Goal: Task Accomplishment & Management: Use online tool/utility

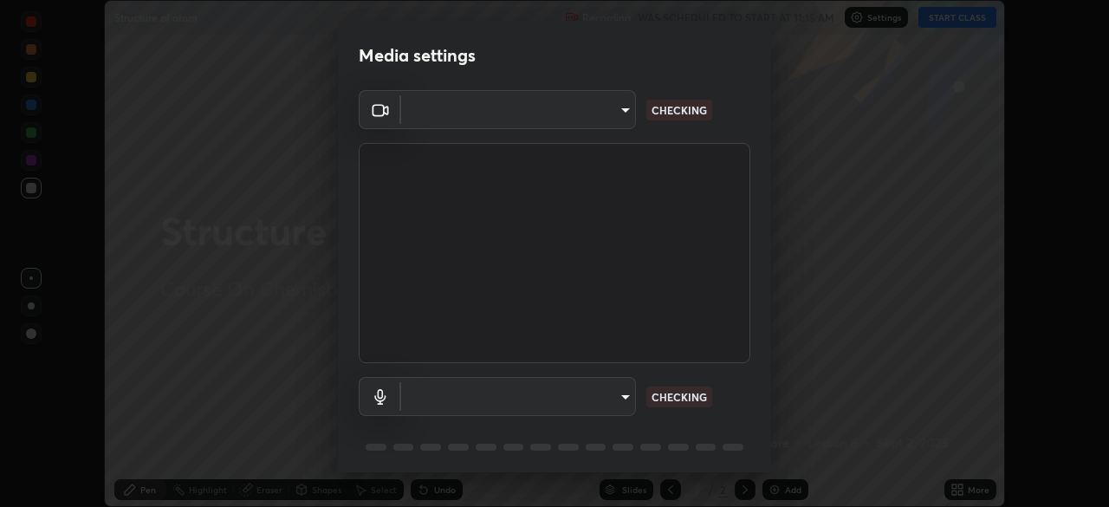
scroll to position [507, 1109]
type input "298c0b4550502209631f64da4d66d5e7bfc64cde4025000ed24062e9a76660ac"
click at [605, 396] on body "Erase all Structure of atom Recording WAS SCHEDULED TO START AT 11:15 AM Settin…" at bounding box center [554, 253] width 1109 height 507
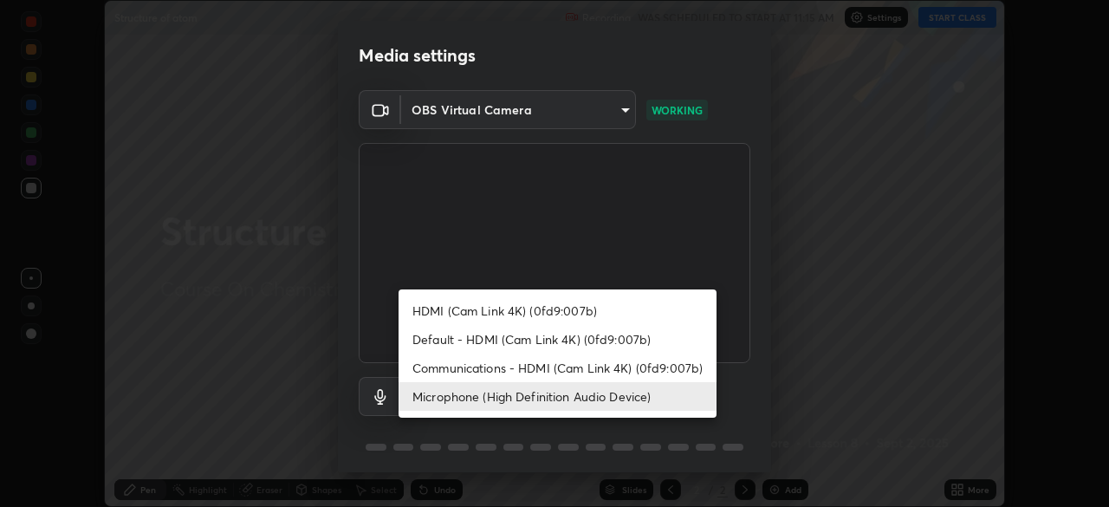
click at [597, 366] on li "Communications - HDMI (Cam Link 4K) (0fd9:007b)" at bounding box center [558, 368] width 318 height 29
type input "communications"
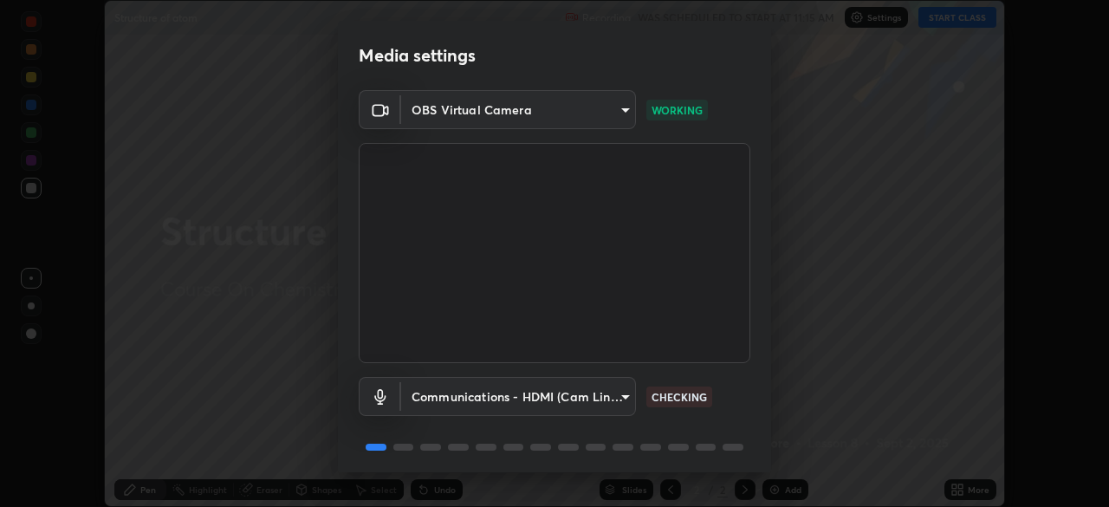
scroll to position [62, 0]
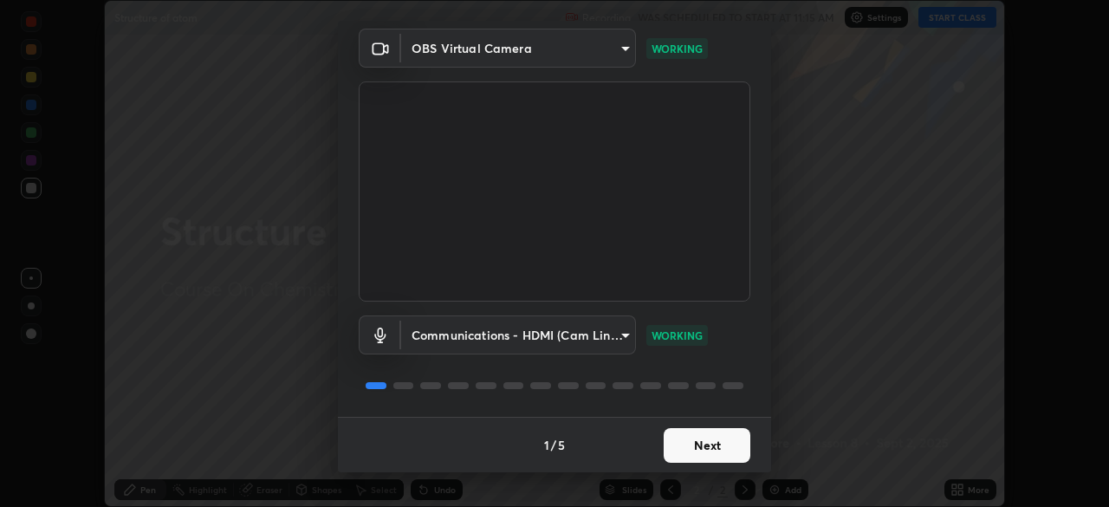
click at [711, 443] on button "Next" at bounding box center [707, 445] width 87 height 35
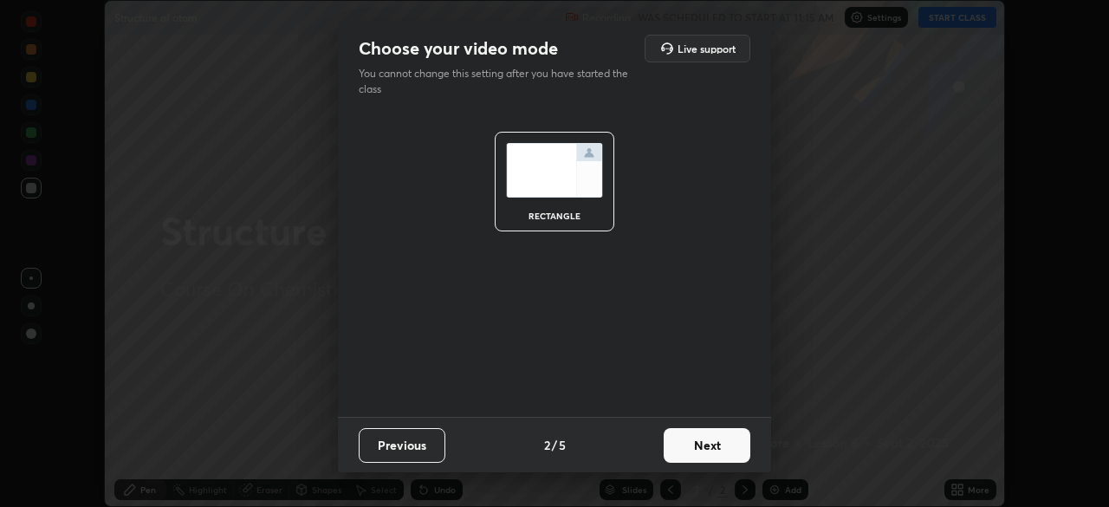
click at [715, 446] on button "Next" at bounding box center [707, 445] width 87 height 35
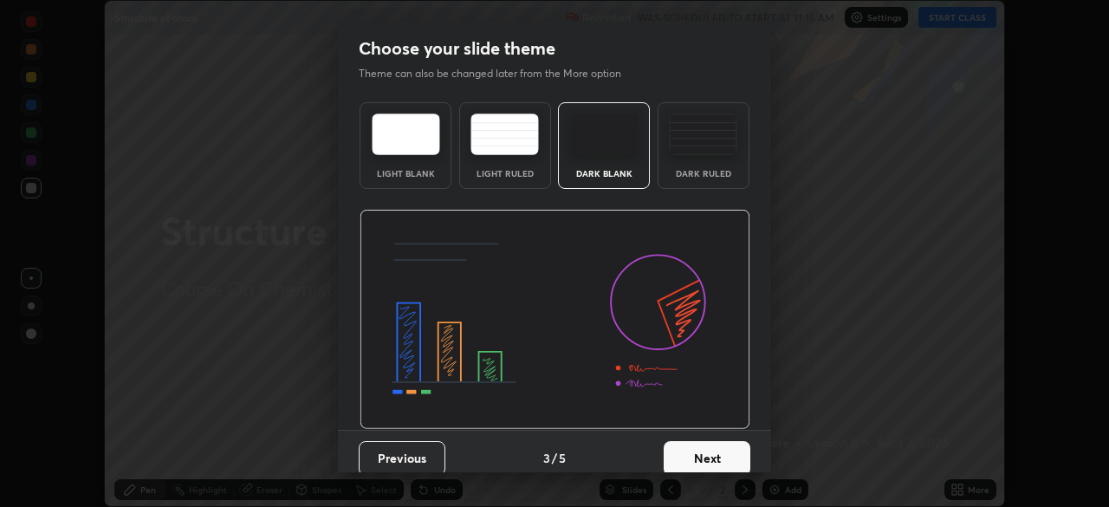
click at [707, 171] on div "Dark Ruled" at bounding box center [703, 173] width 69 height 9
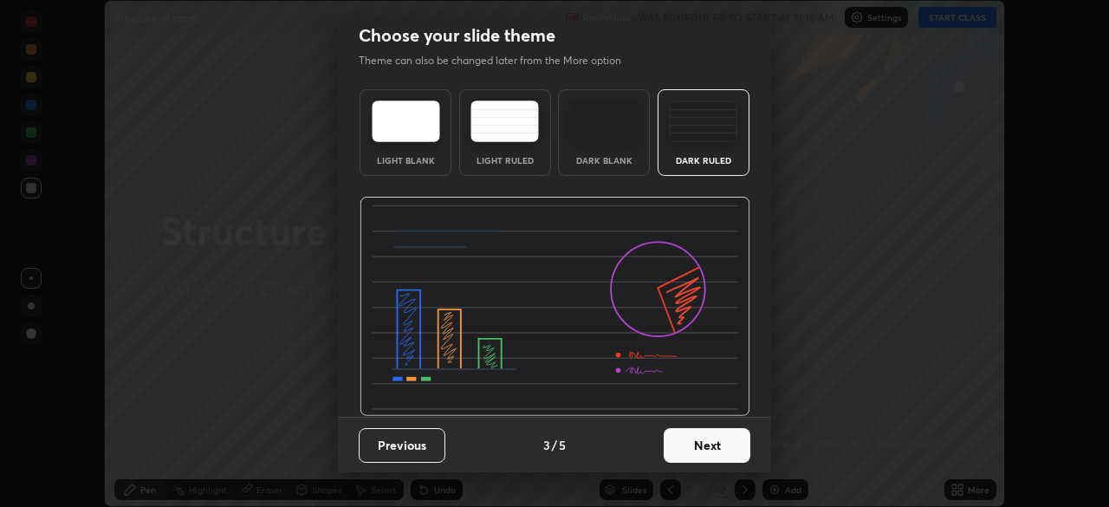
click at [726, 445] on button "Next" at bounding box center [707, 445] width 87 height 35
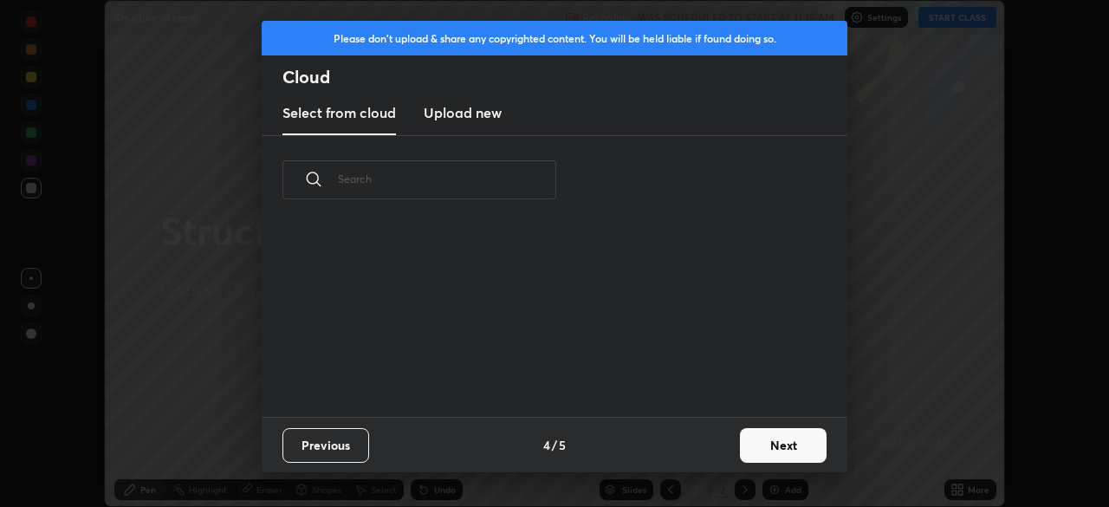
scroll to position [0, 0]
click at [751, 444] on button "Next" at bounding box center [783, 445] width 87 height 35
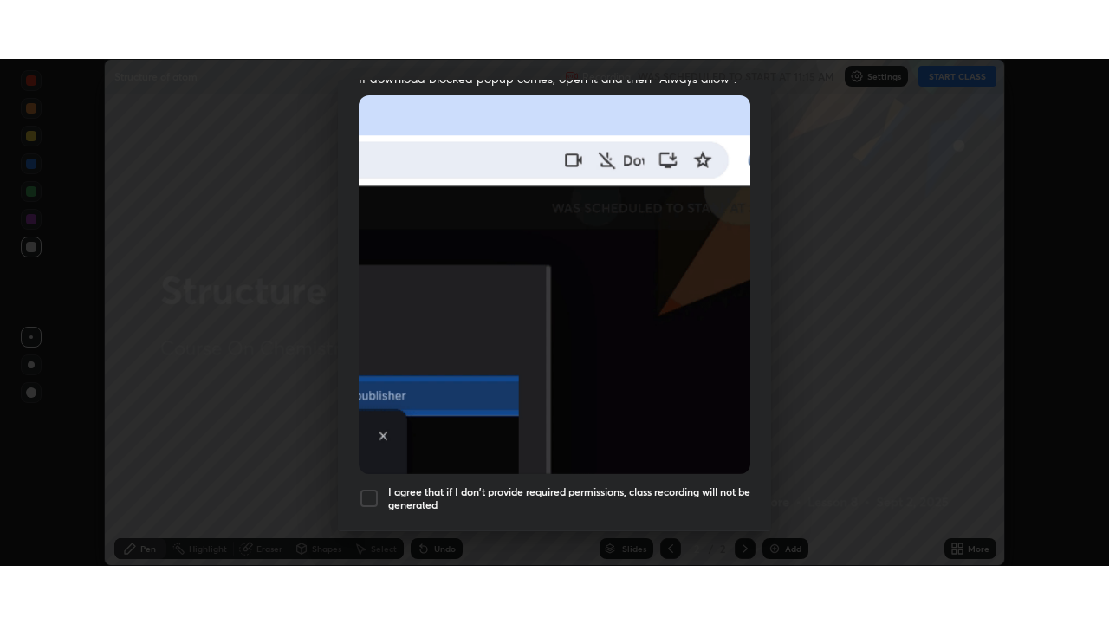
scroll to position [415, 0]
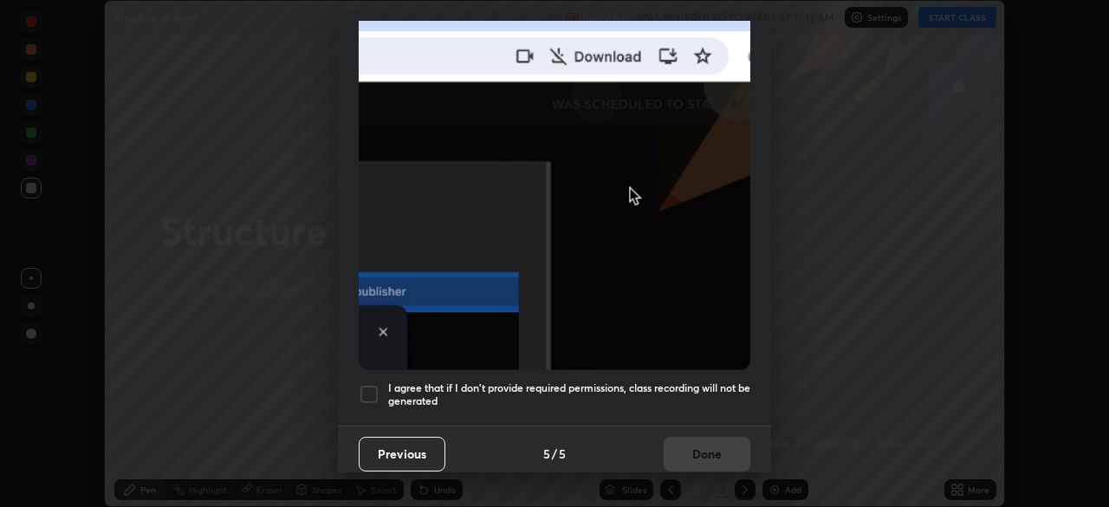
click at [704, 388] on h5 "I agree that if I don't provide required permissions, class recording will not …" at bounding box center [569, 394] width 362 height 27
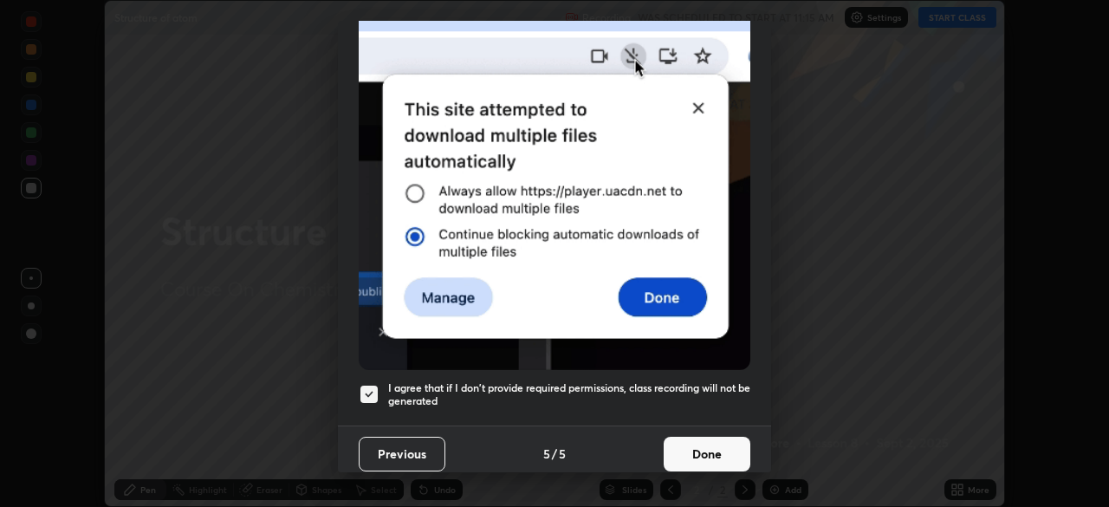
click at [718, 437] on button "Done" at bounding box center [707, 454] width 87 height 35
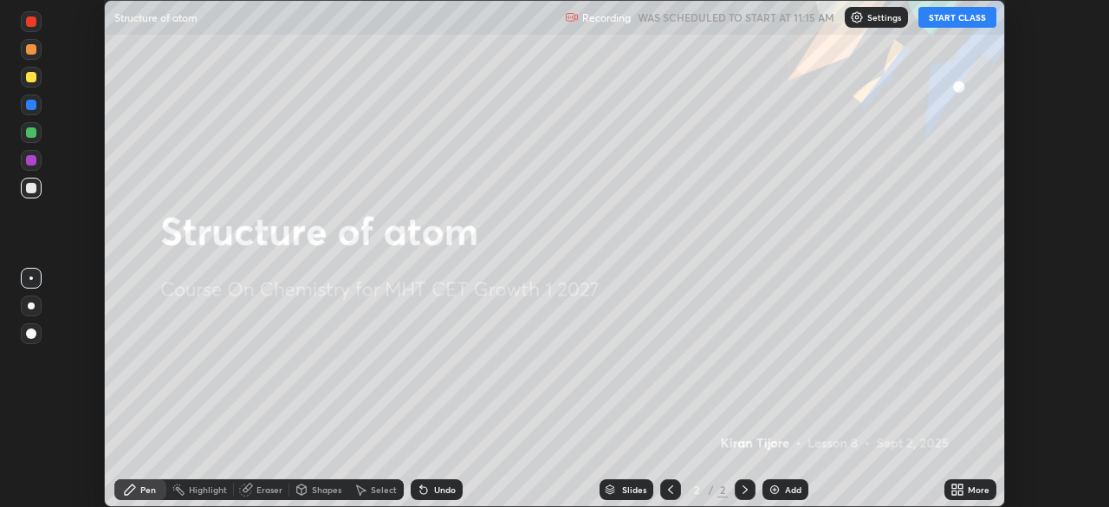
click at [937, 16] on button "START CLASS" at bounding box center [958, 17] width 78 height 21
click at [959, 487] on icon at bounding box center [960, 486] width 4 height 4
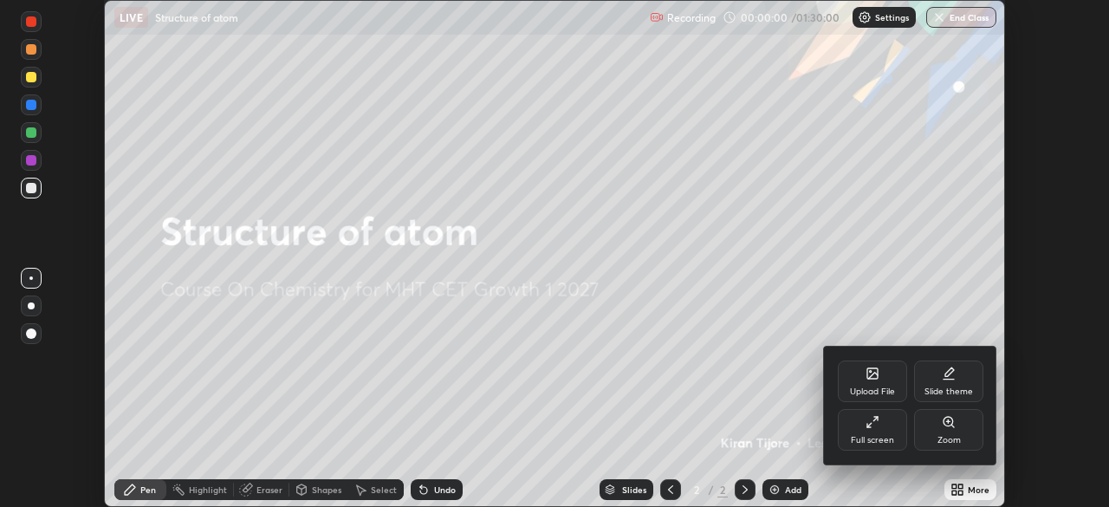
click at [882, 427] on div "Full screen" at bounding box center [872, 430] width 69 height 42
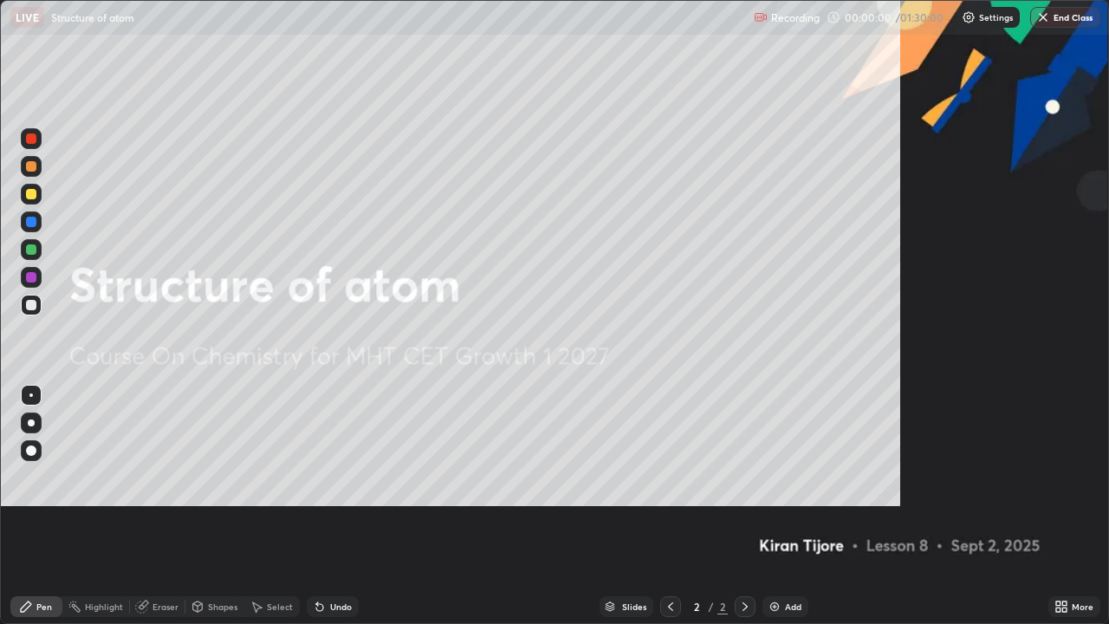
scroll to position [624, 1109]
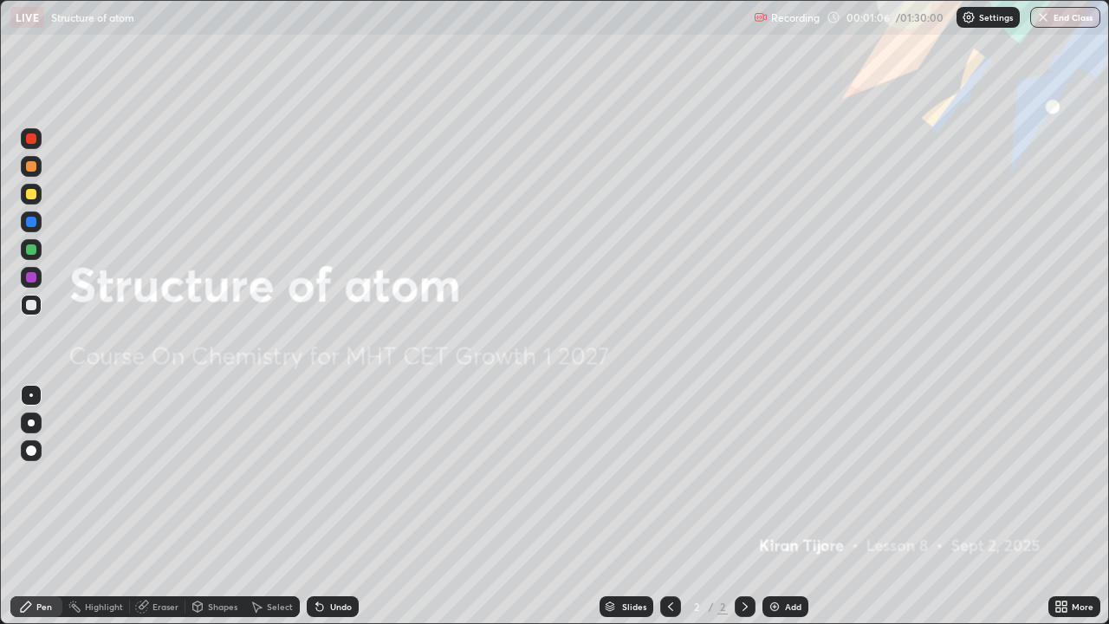
click at [768, 506] on img at bounding box center [775, 607] width 14 height 14
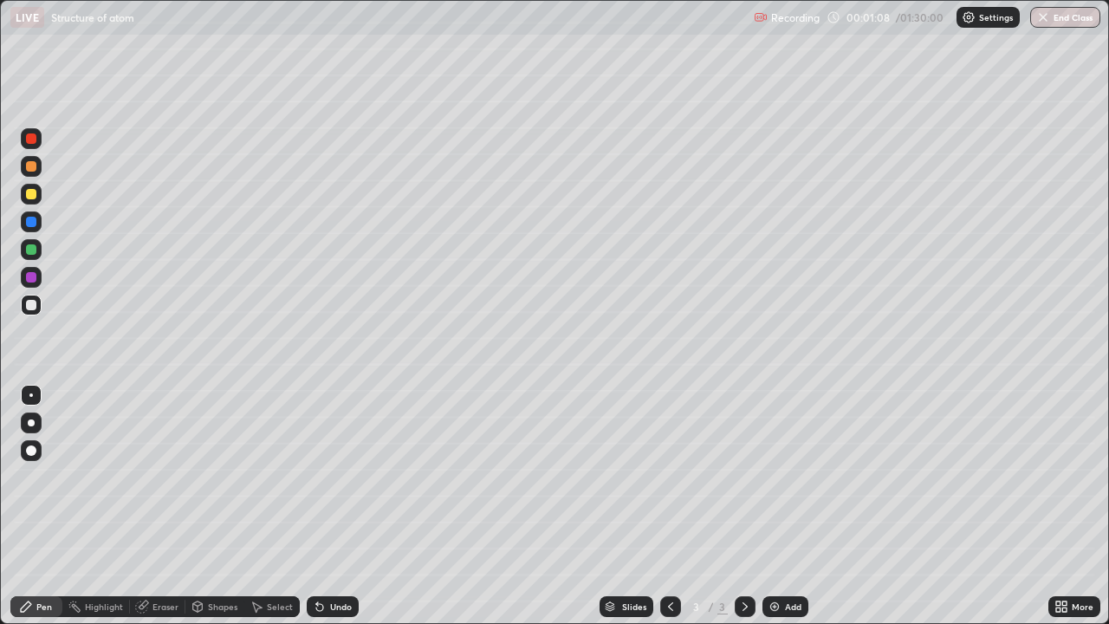
click at [35, 198] on div at bounding box center [31, 194] width 21 height 21
click at [778, 506] on img at bounding box center [775, 607] width 14 height 14
click at [327, 506] on div "Undo" at bounding box center [333, 606] width 52 height 21
click at [317, 506] on icon at bounding box center [319, 607] width 7 height 7
click at [35, 302] on div at bounding box center [31, 305] width 10 height 10
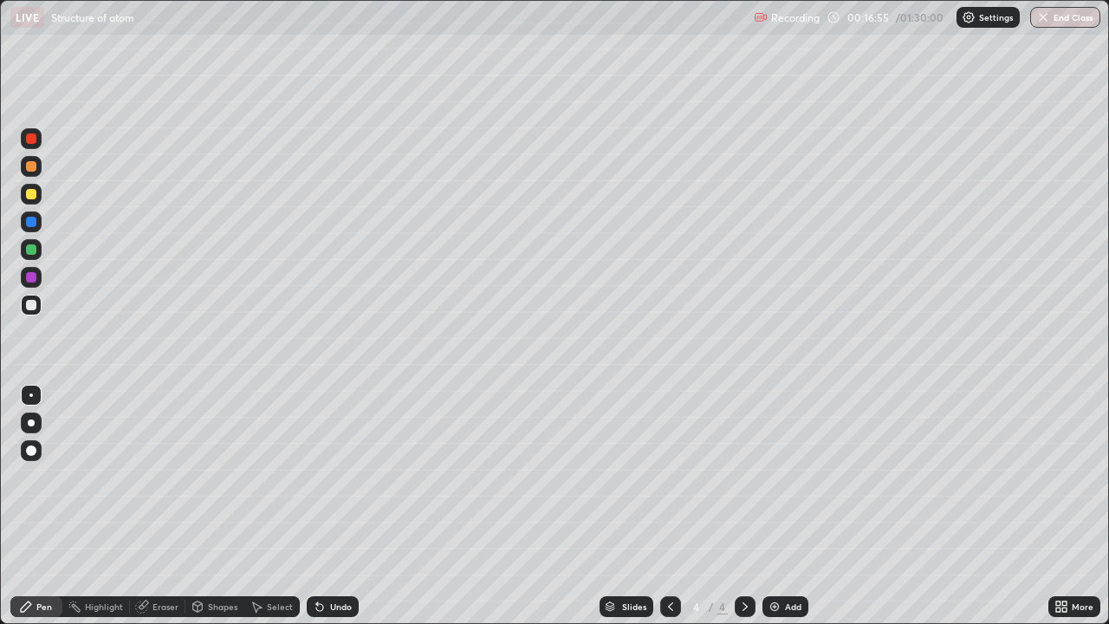
click at [324, 506] on div "Undo" at bounding box center [333, 606] width 52 height 21
click at [785, 506] on div "Add" at bounding box center [793, 606] width 16 height 9
click at [33, 187] on div at bounding box center [31, 194] width 21 height 21
click at [33, 299] on div at bounding box center [31, 305] width 21 height 21
click at [327, 506] on div "Undo" at bounding box center [333, 606] width 52 height 21
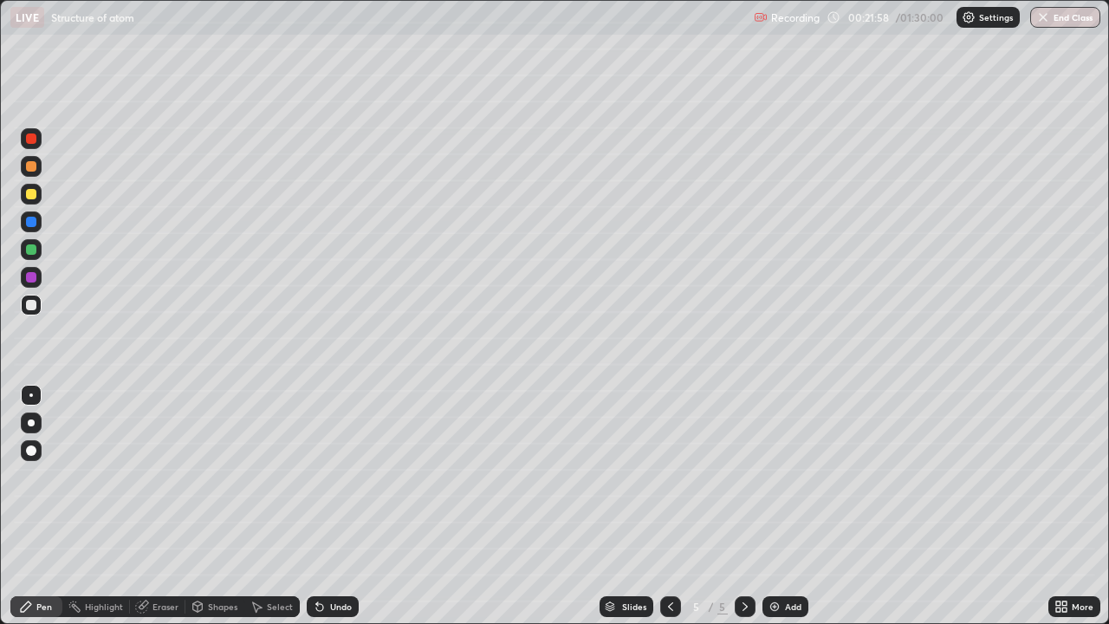
click at [327, 506] on div "Undo" at bounding box center [333, 606] width 52 height 21
click at [331, 506] on div "Undo" at bounding box center [341, 606] width 22 height 9
click at [166, 506] on div "Eraser" at bounding box center [166, 606] width 26 height 9
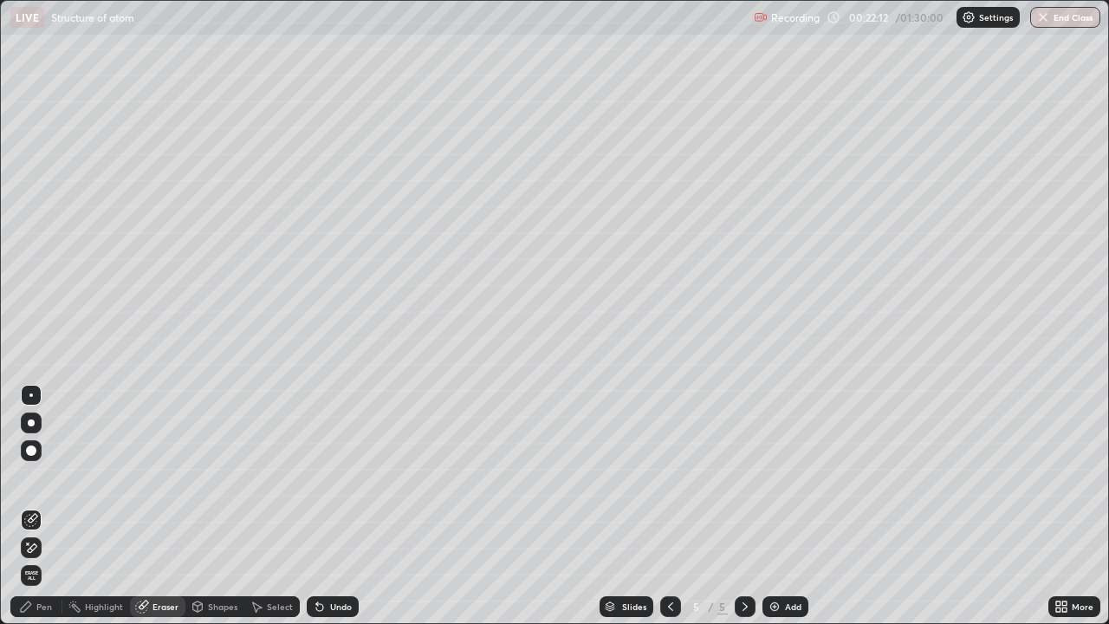
click at [59, 506] on div "Pen" at bounding box center [36, 606] width 52 height 21
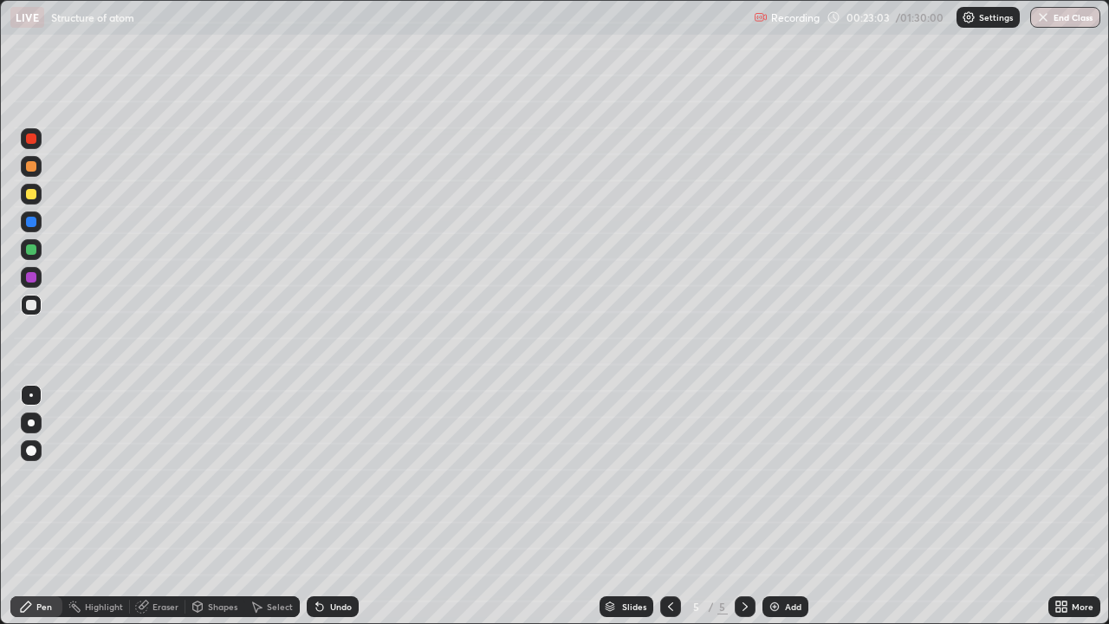
click at [327, 506] on div "Undo" at bounding box center [333, 606] width 52 height 21
click at [203, 506] on icon at bounding box center [198, 607] width 14 height 14
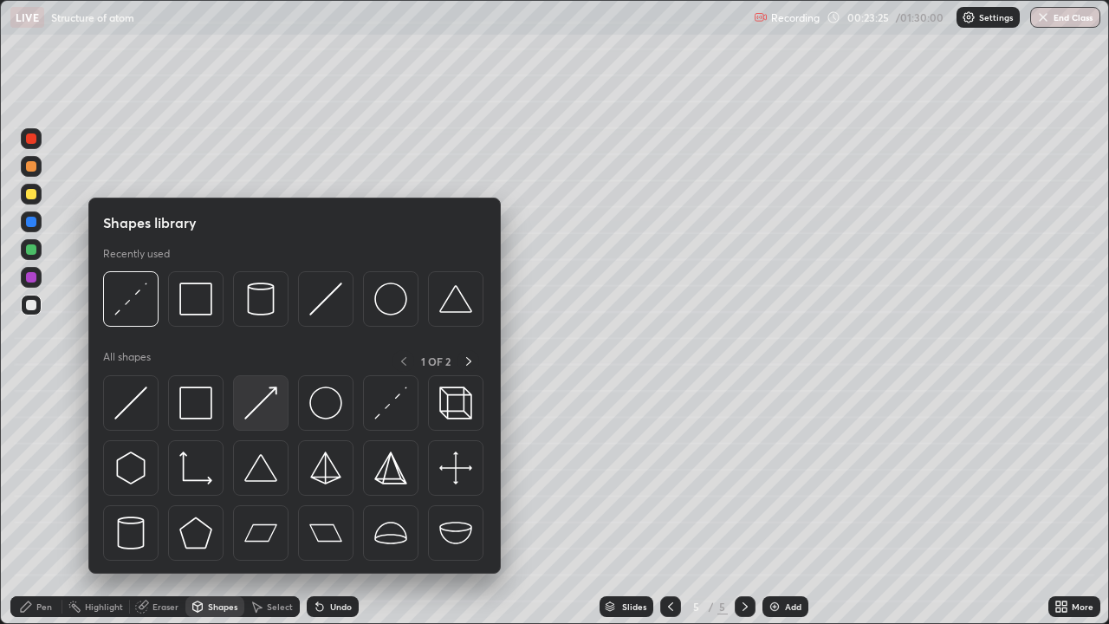
click at [252, 414] on img at bounding box center [260, 403] width 33 height 33
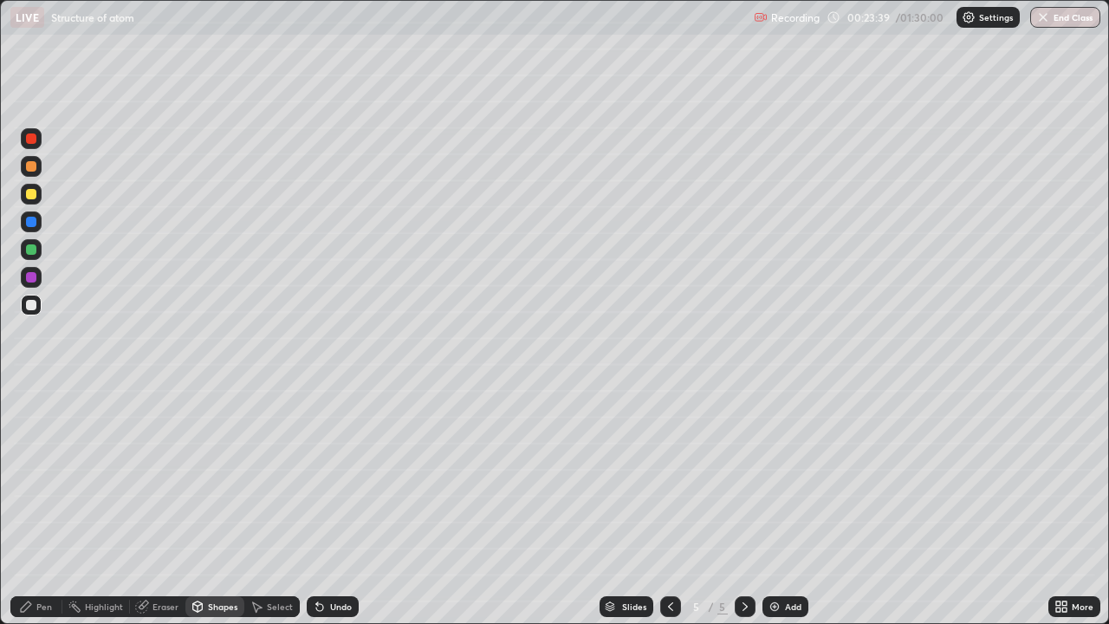
click at [45, 506] on div "Pen" at bounding box center [36, 606] width 52 height 21
click at [208, 506] on div "Shapes" at bounding box center [222, 606] width 29 height 9
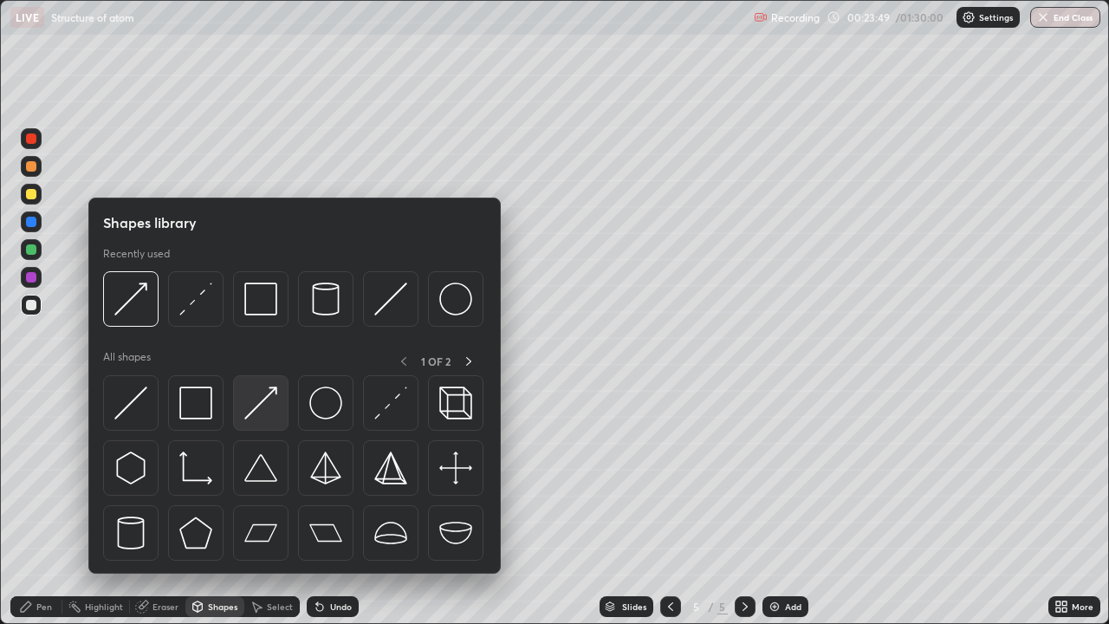
click at [255, 398] on img at bounding box center [260, 403] width 33 height 33
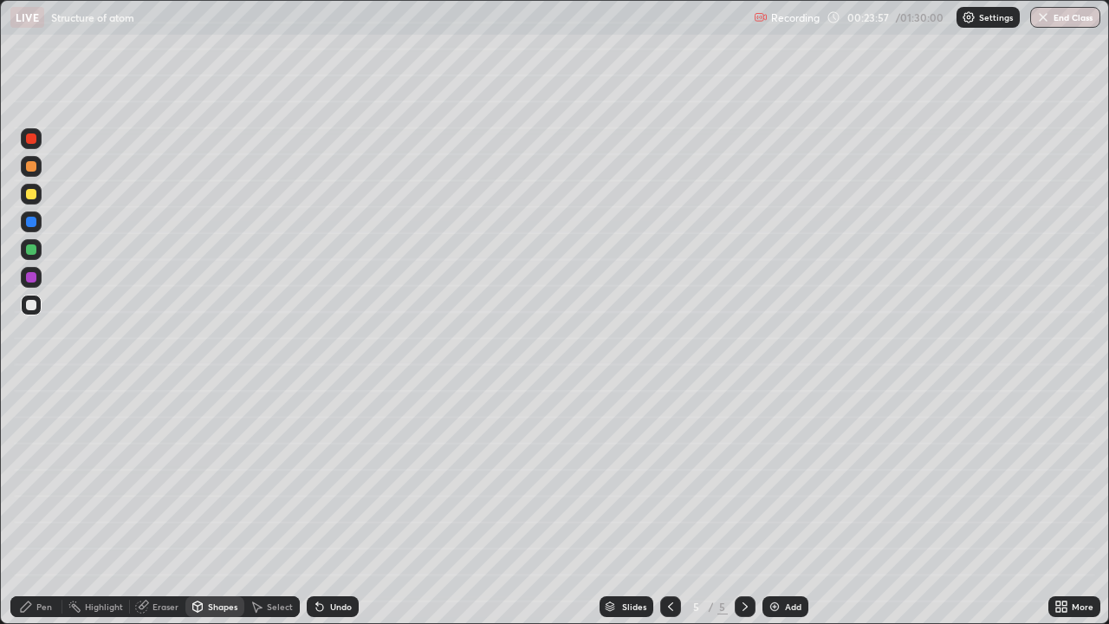
click at [49, 506] on div "Pen" at bounding box center [36, 606] width 52 height 21
click at [205, 506] on div "Shapes" at bounding box center [214, 606] width 59 height 21
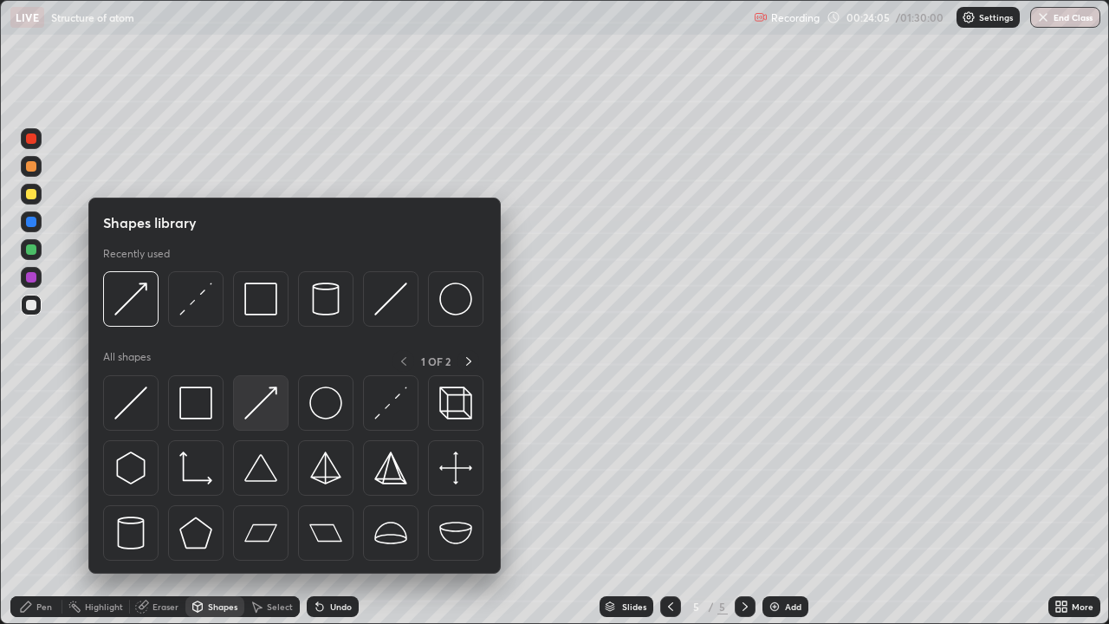
click at [254, 398] on img at bounding box center [260, 403] width 33 height 33
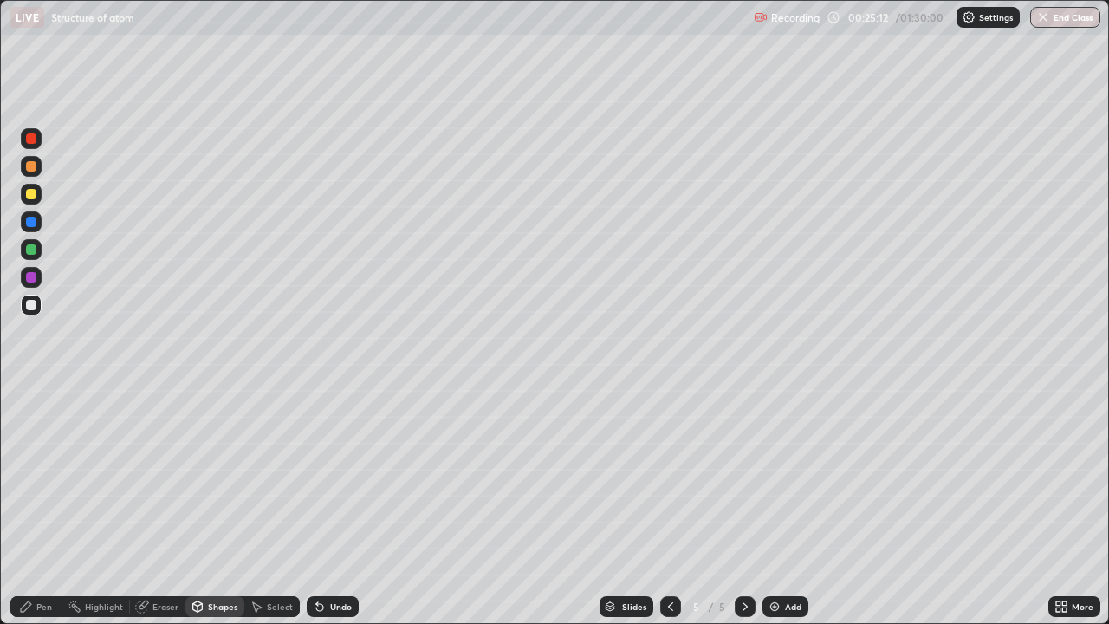
click at [35, 301] on div at bounding box center [31, 305] width 10 height 10
click at [39, 506] on div "Pen" at bounding box center [44, 606] width 16 height 9
click at [669, 506] on icon at bounding box center [671, 607] width 14 height 14
click at [660, 506] on div at bounding box center [670, 606] width 21 height 21
click at [743, 506] on icon at bounding box center [745, 606] width 5 height 9
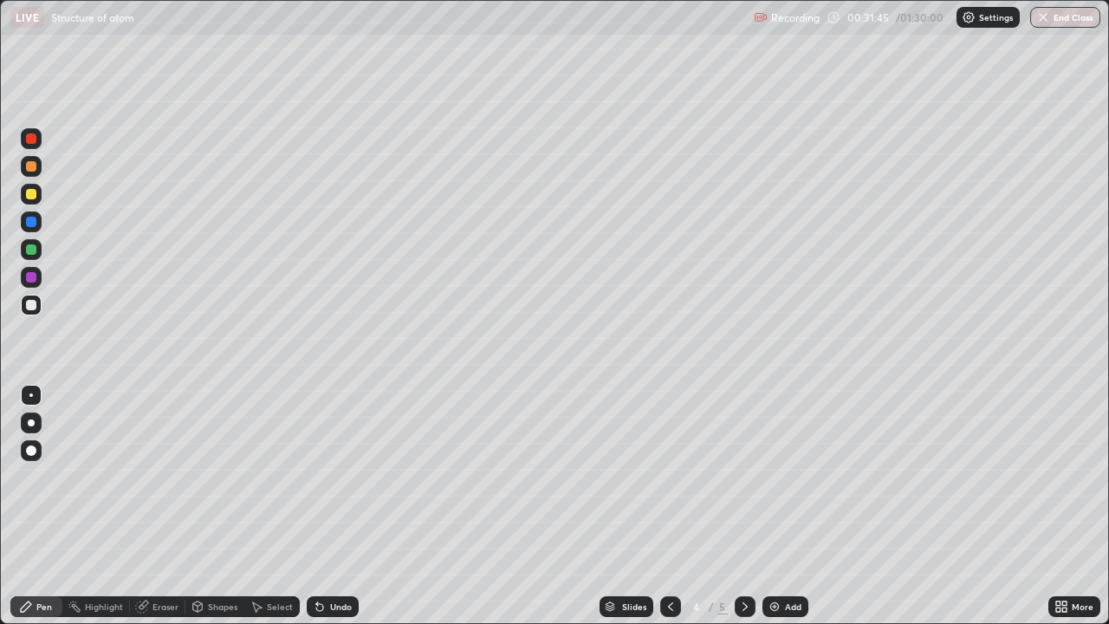
click at [744, 506] on icon at bounding box center [745, 607] width 14 height 14
click at [785, 506] on div "Add" at bounding box center [793, 606] width 16 height 9
click at [162, 506] on div "Eraser" at bounding box center [166, 606] width 26 height 9
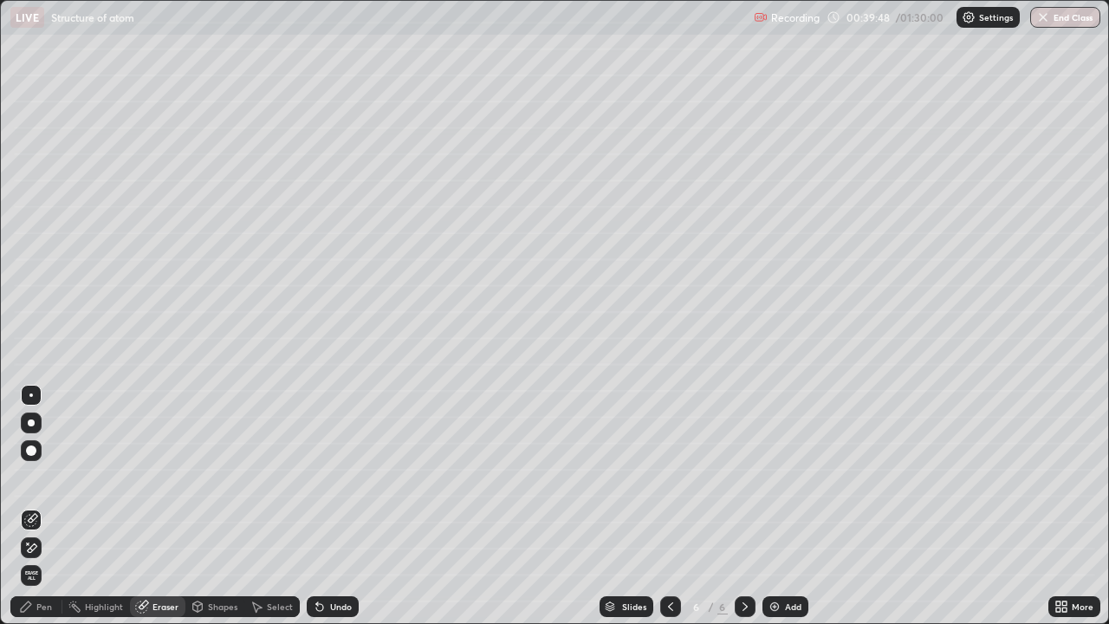
click at [45, 506] on div "Pen" at bounding box center [44, 606] width 16 height 9
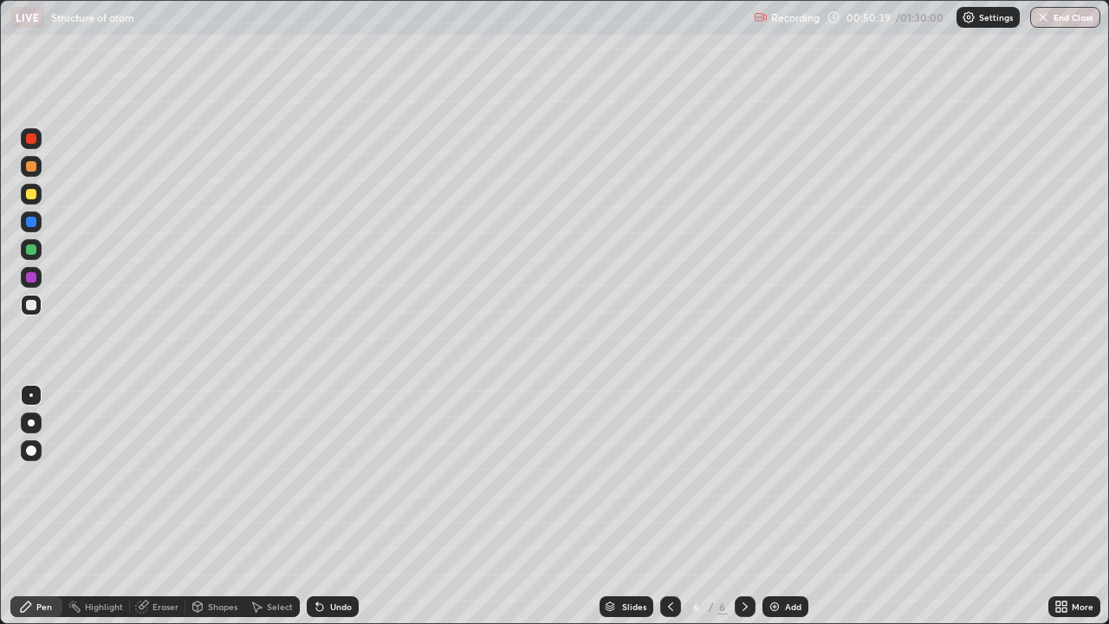
click at [786, 506] on div "Add" at bounding box center [793, 606] width 16 height 9
click at [34, 164] on div at bounding box center [31, 166] width 10 height 10
click at [663, 506] on div at bounding box center [670, 606] width 21 height 21
click at [661, 506] on div at bounding box center [670, 606] width 21 height 21
click at [669, 506] on icon at bounding box center [671, 607] width 14 height 14
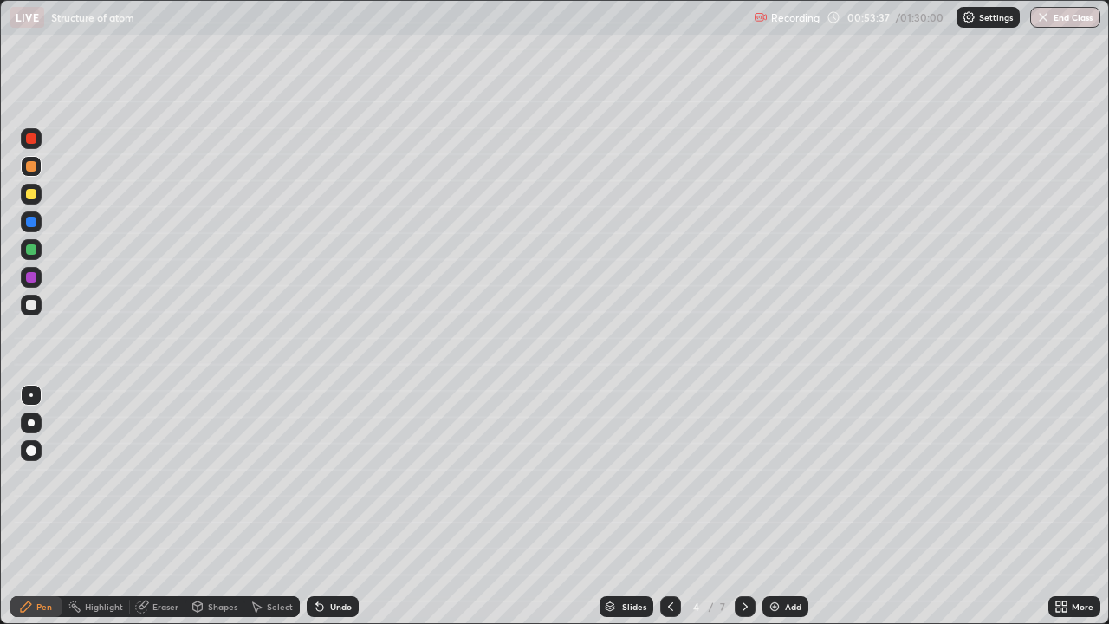
click at [669, 506] on icon at bounding box center [671, 607] width 14 height 14
click at [736, 506] on div at bounding box center [745, 606] width 21 height 21
click at [744, 506] on icon at bounding box center [745, 607] width 14 height 14
click at [743, 506] on icon at bounding box center [745, 607] width 14 height 14
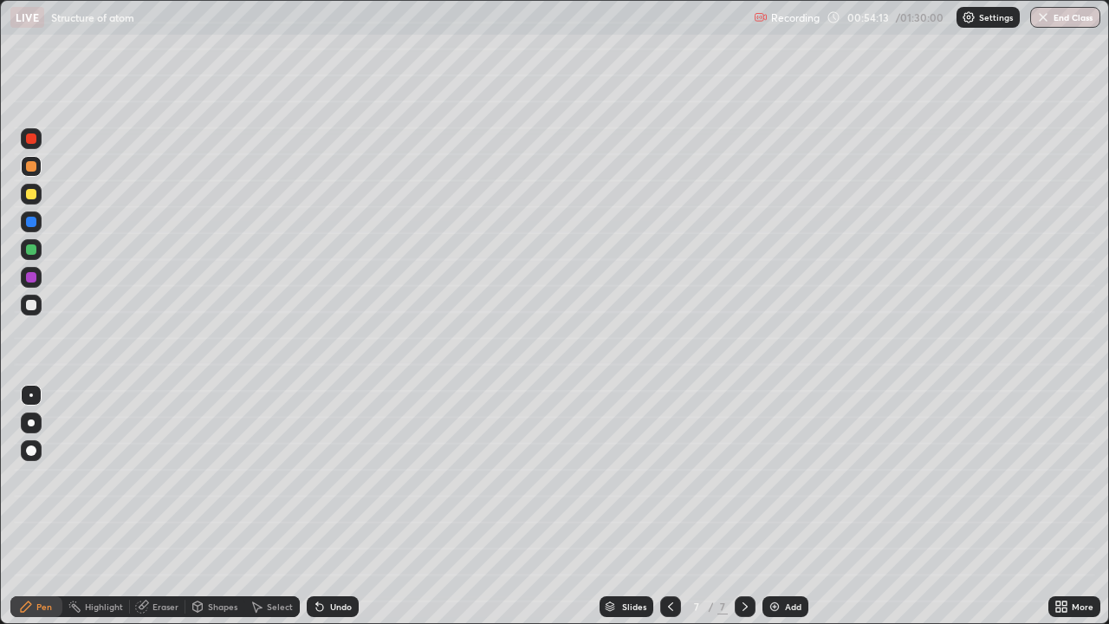
click at [36, 303] on div at bounding box center [31, 305] width 10 height 10
click at [159, 506] on div "Eraser" at bounding box center [166, 606] width 26 height 9
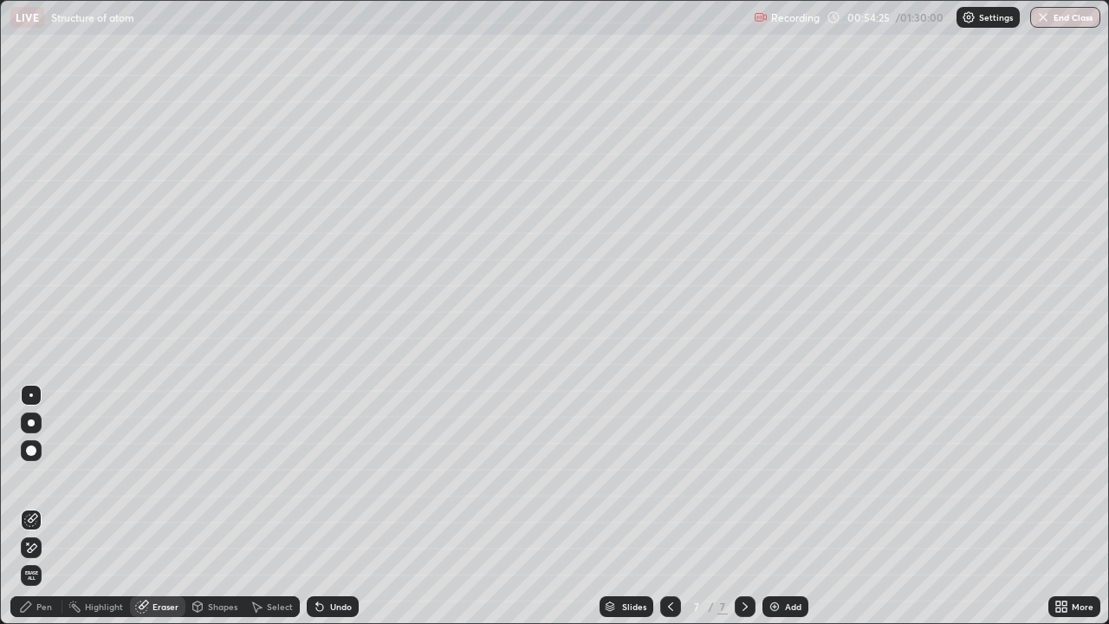
click at [41, 506] on div "Pen" at bounding box center [36, 606] width 52 height 21
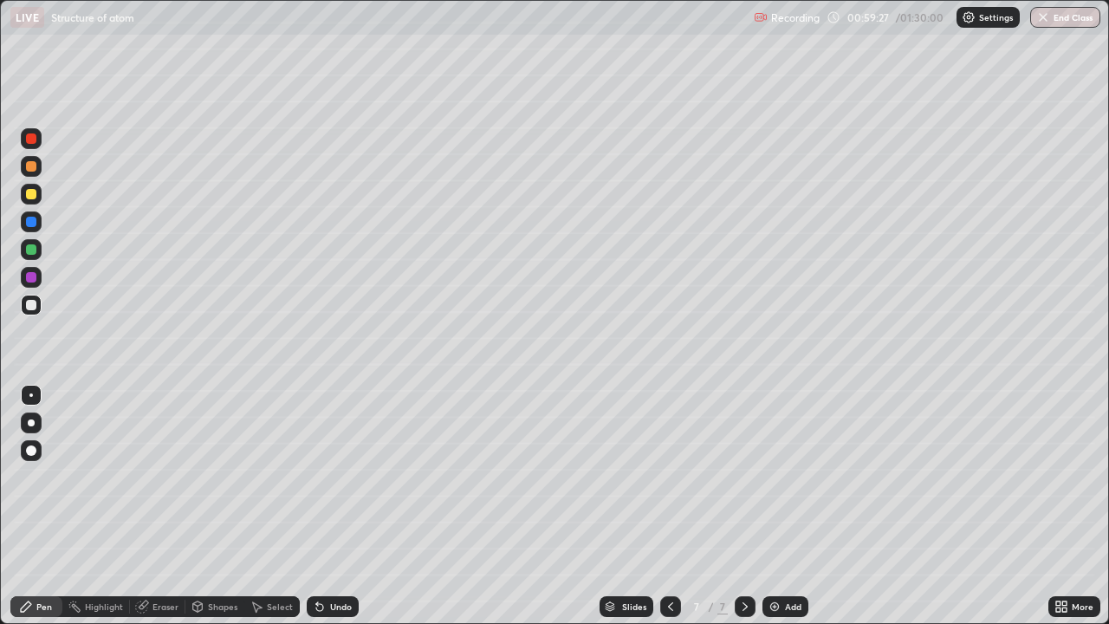
click at [322, 506] on icon at bounding box center [320, 607] width 14 height 14
click at [341, 506] on div "Undo" at bounding box center [341, 606] width 22 height 9
click at [348, 506] on div "Undo" at bounding box center [333, 606] width 52 height 21
click at [777, 506] on img at bounding box center [775, 607] width 14 height 14
click at [36, 195] on div at bounding box center [31, 194] width 10 height 10
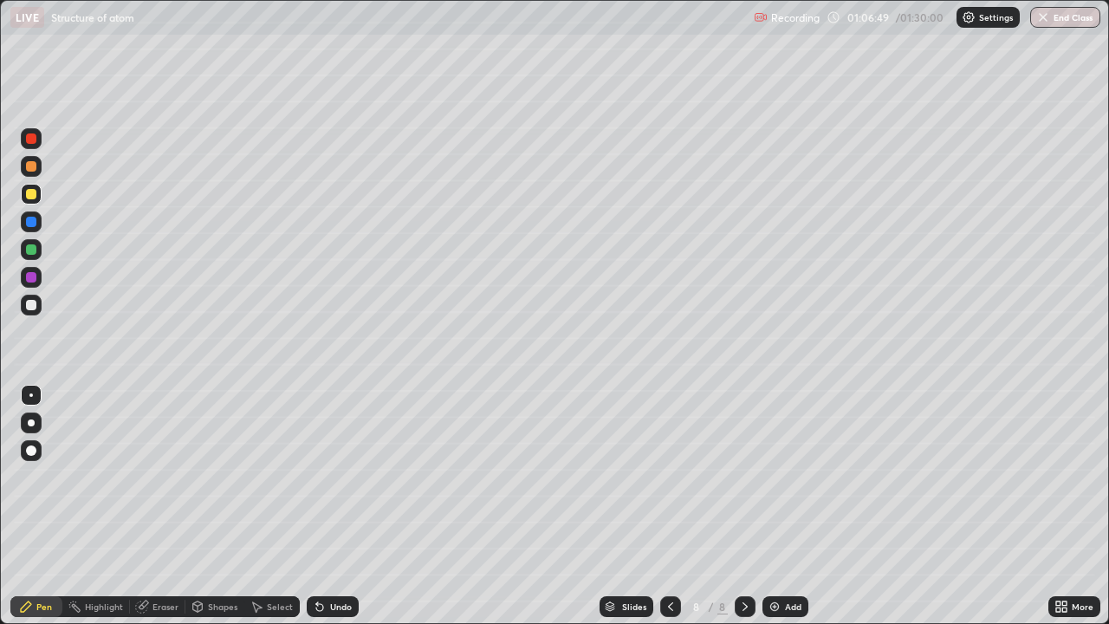
click at [36, 302] on div at bounding box center [31, 305] width 10 height 10
click at [151, 506] on div "Eraser" at bounding box center [157, 606] width 55 height 21
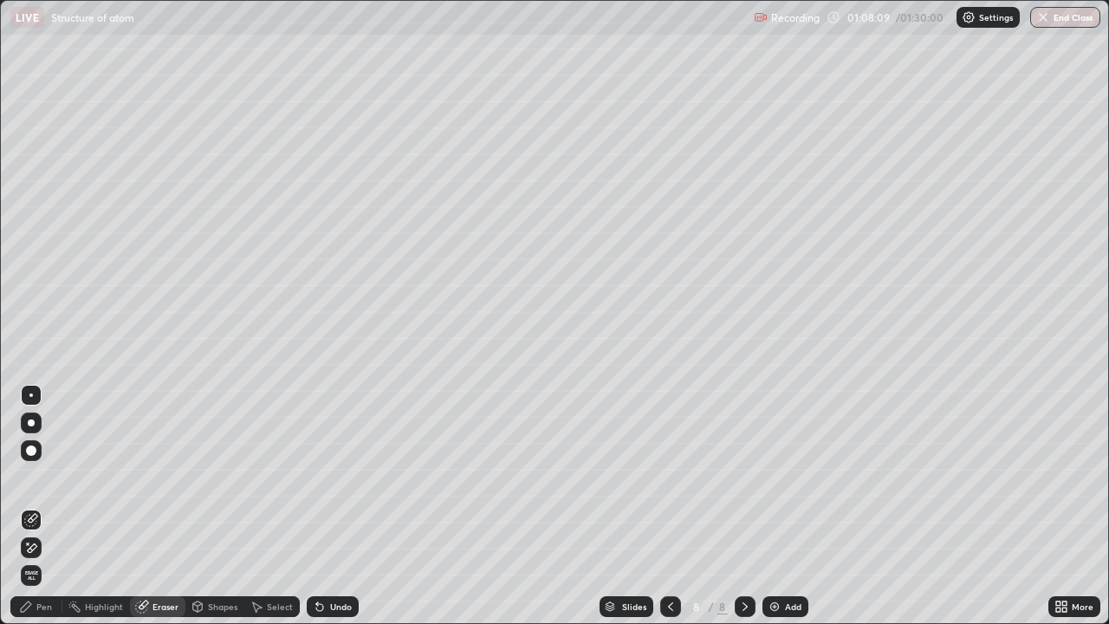
click at [54, 506] on div "Pen" at bounding box center [36, 606] width 52 height 21
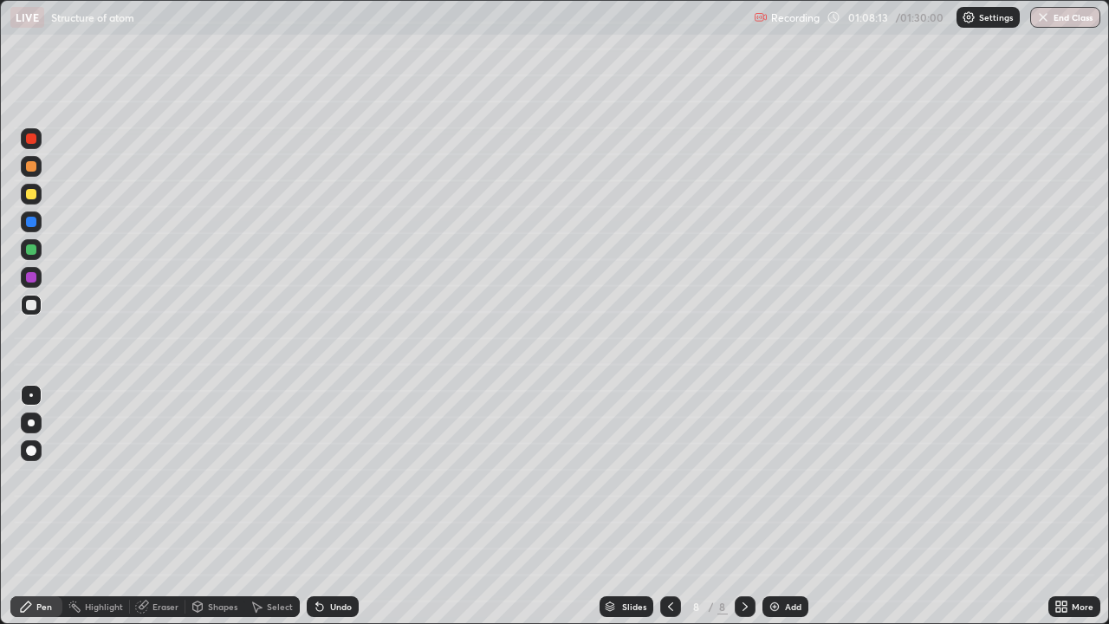
click at [149, 506] on div "Eraser" at bounding box center [157, 606] width 55 height 21
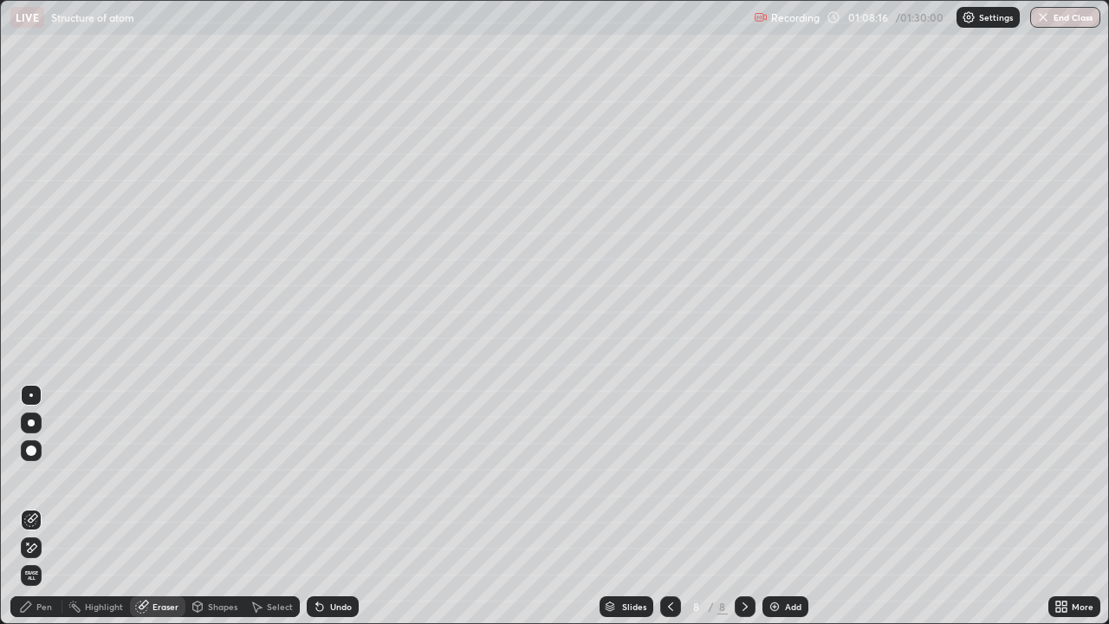
click at [49, 506] on div "Pen" at bounding box center [36, 606] width 52 height 21
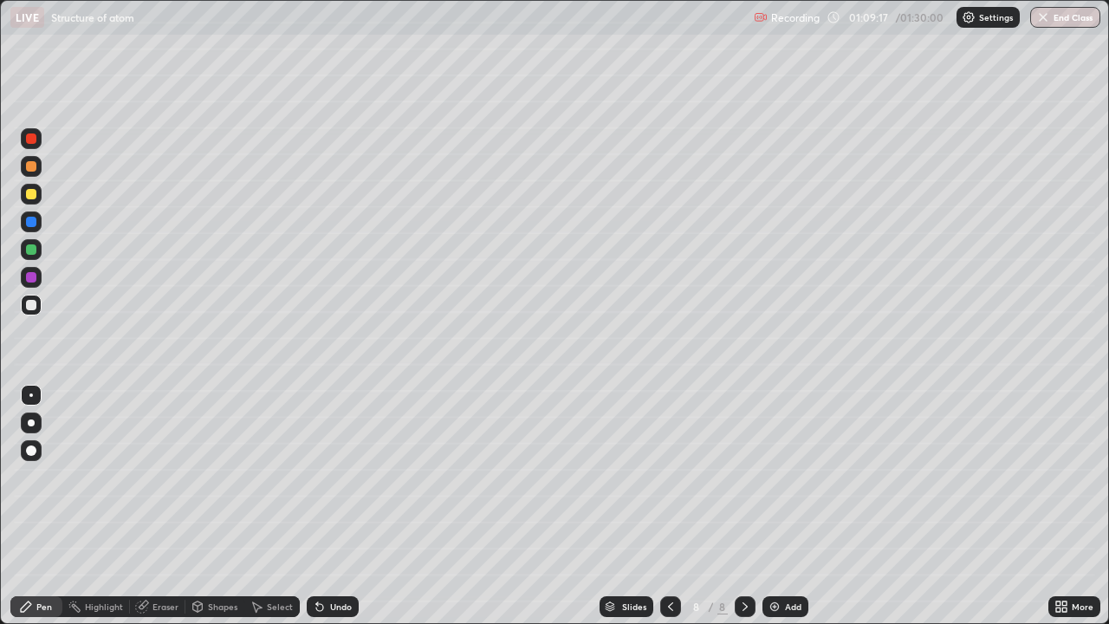
click at [334, 506] on div "Undo" at bounding box center [341, 606] width 22 height 9
click at [343, 506] on div "Undo" at bounding box center [341, 606] width 22 height 9
click at [170, 506] on div "Eraser" at bounding box center [166, 606] width 26 height 9
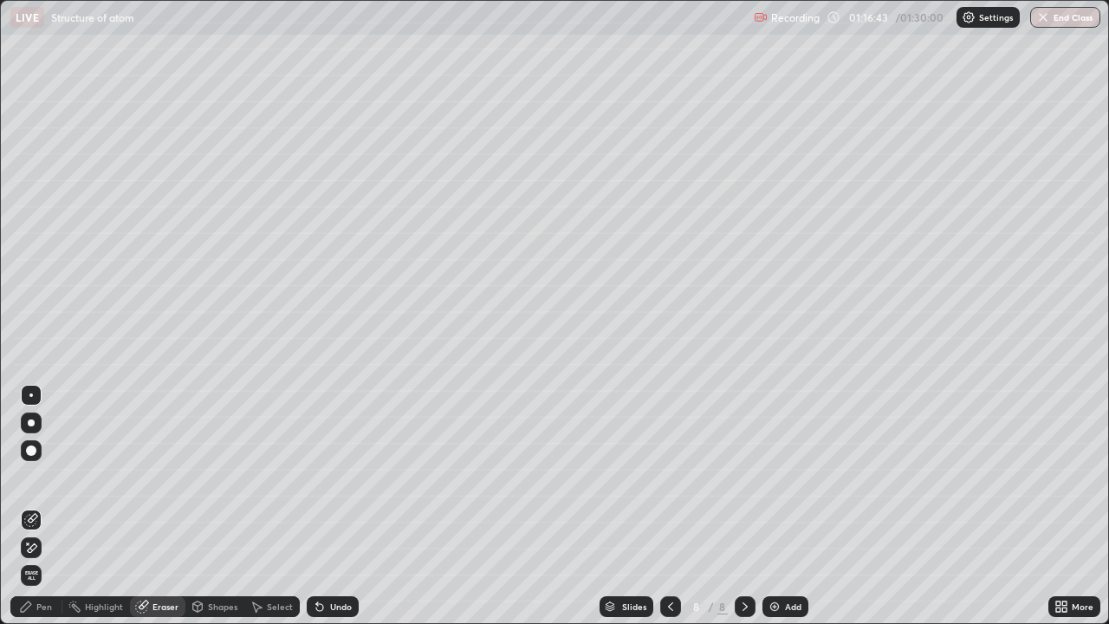
click at [57, 506] on div "Pen" at bounding box center [36, 606] width 52 height 21
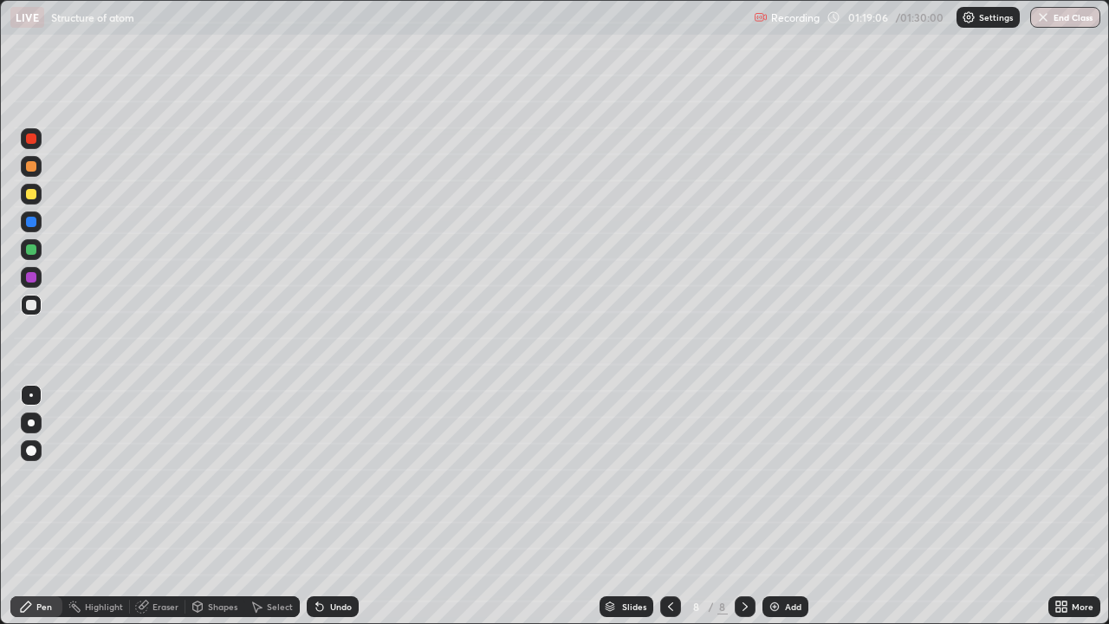
click at [171, 506] on div "Eraser" at bounding box center [166, 606] width 26 height 9
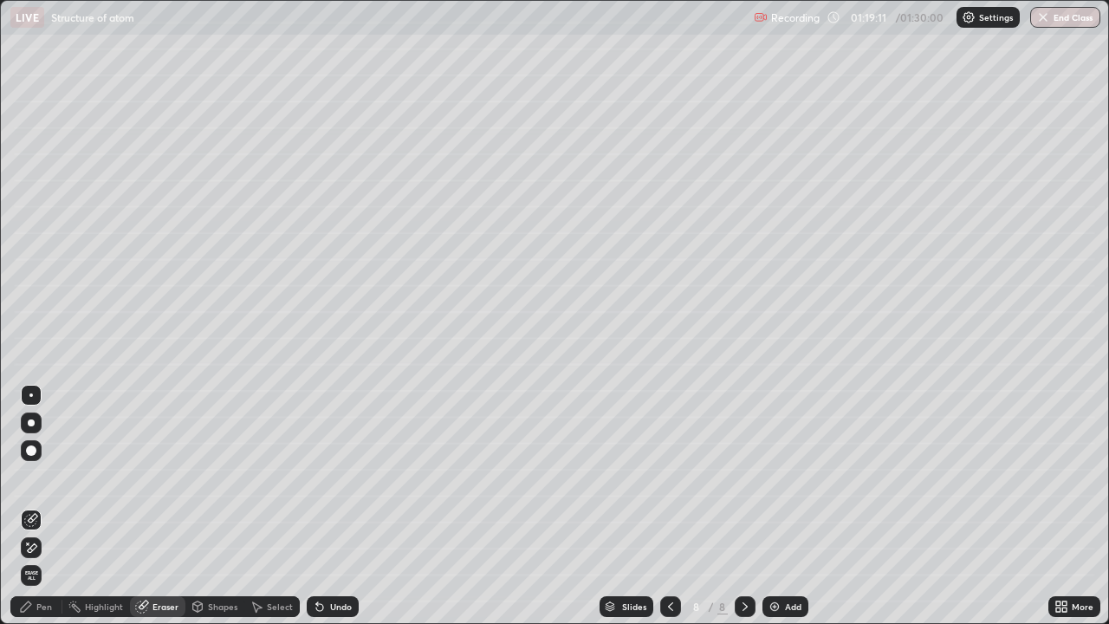
click at [268, 506] on div "Select" at bounding box center [271, 606] width 55 height 21
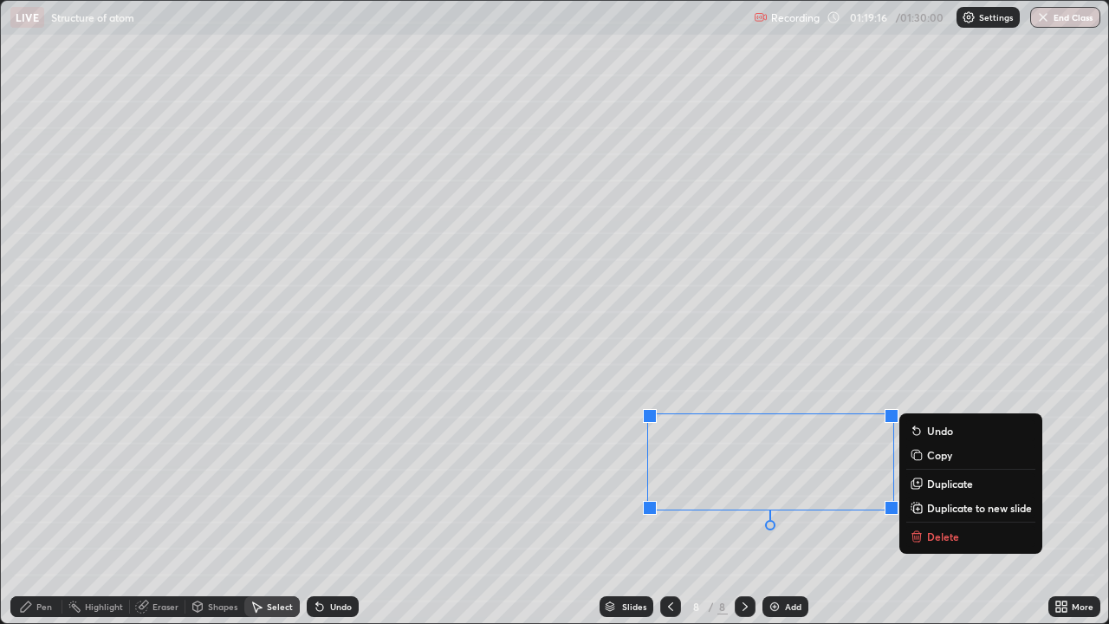
click at [575, 504] on div "0 ° Undo Copy Duplicate Duplicate to new slide Delete" at bounding box center [555, 312] width 1108 height 622
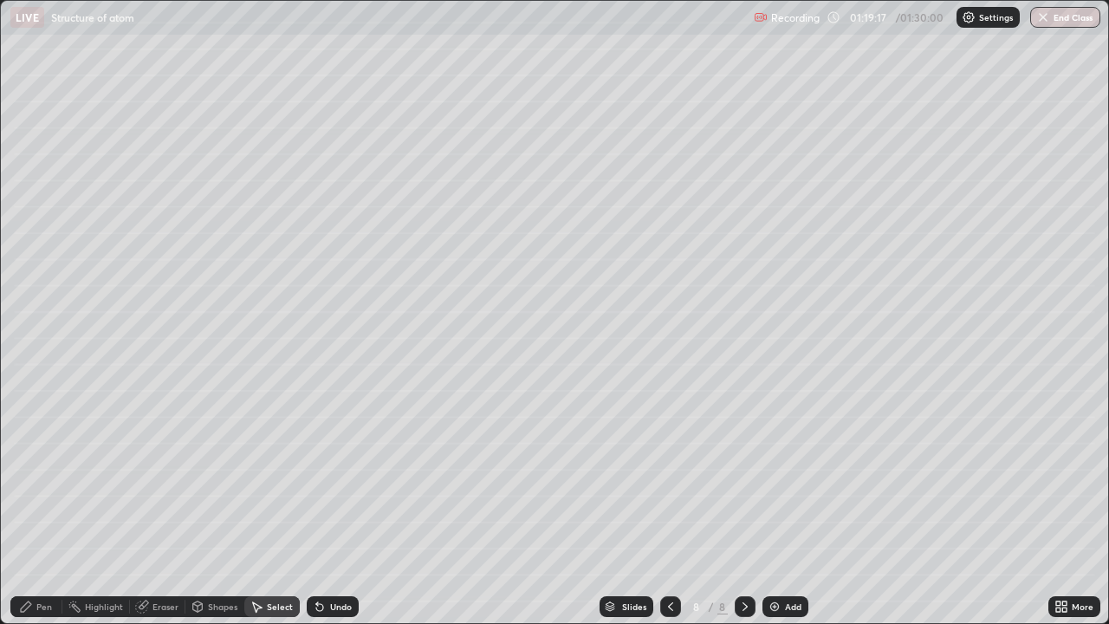
click at [45, 506] on div "Pen" at bounding box center [44, 606] width 16 height 9
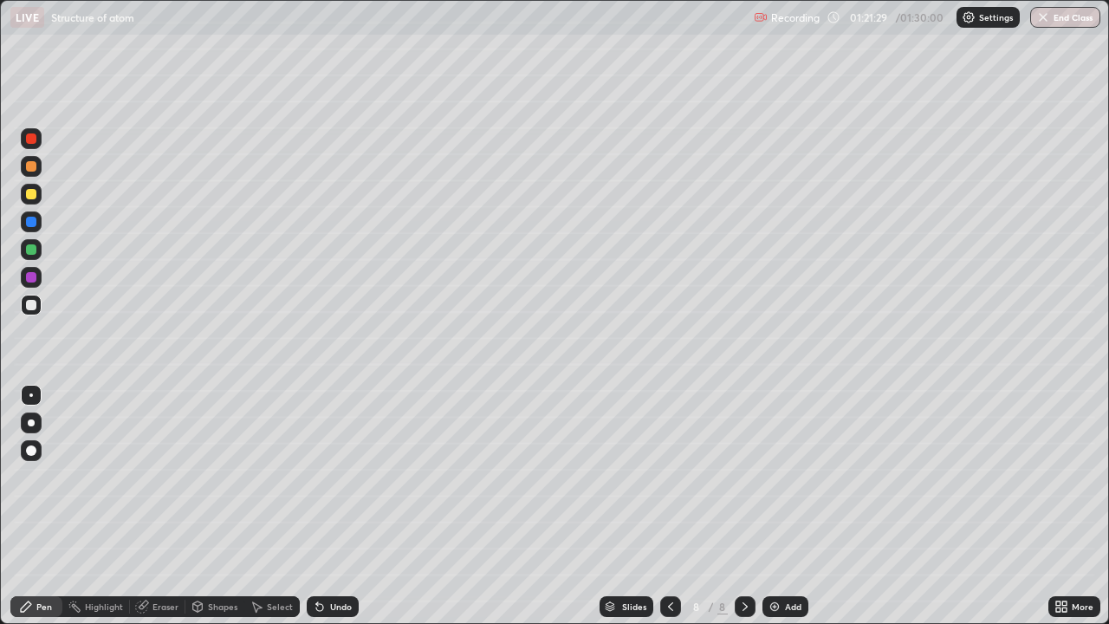
click at [785, 506] on div "Add" at bounding box center [793, 606] width 16 height 9
click at [1058, 16] on button "End Class" at bounding box center [1066, 17] width 68 height 21
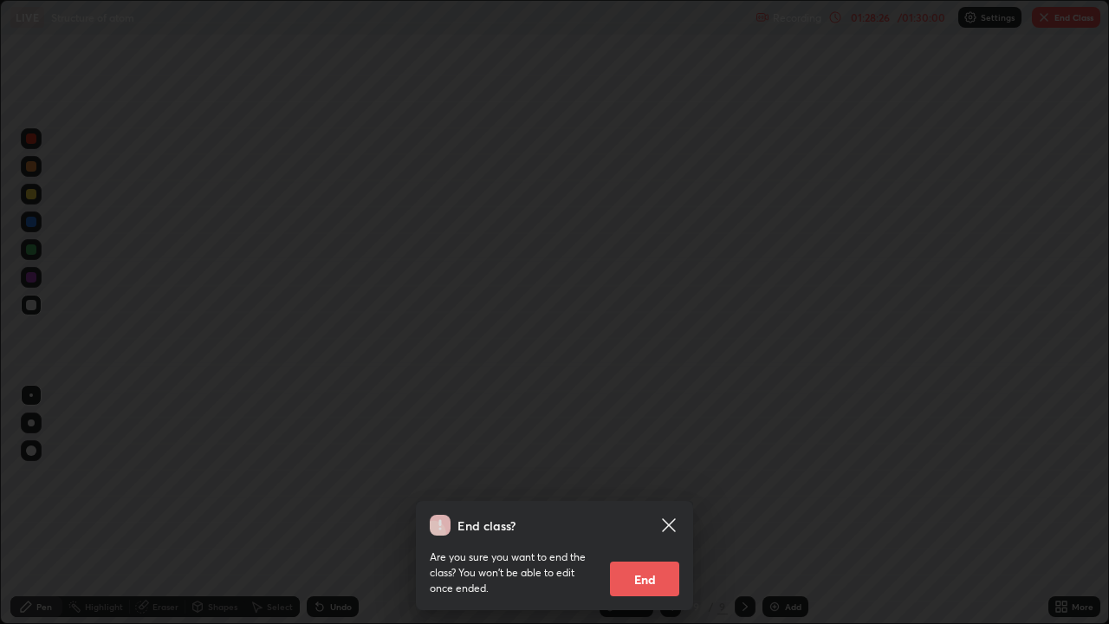
click at [649, 506] on button "End" at bounding box center [644, 579] width 69 height 35
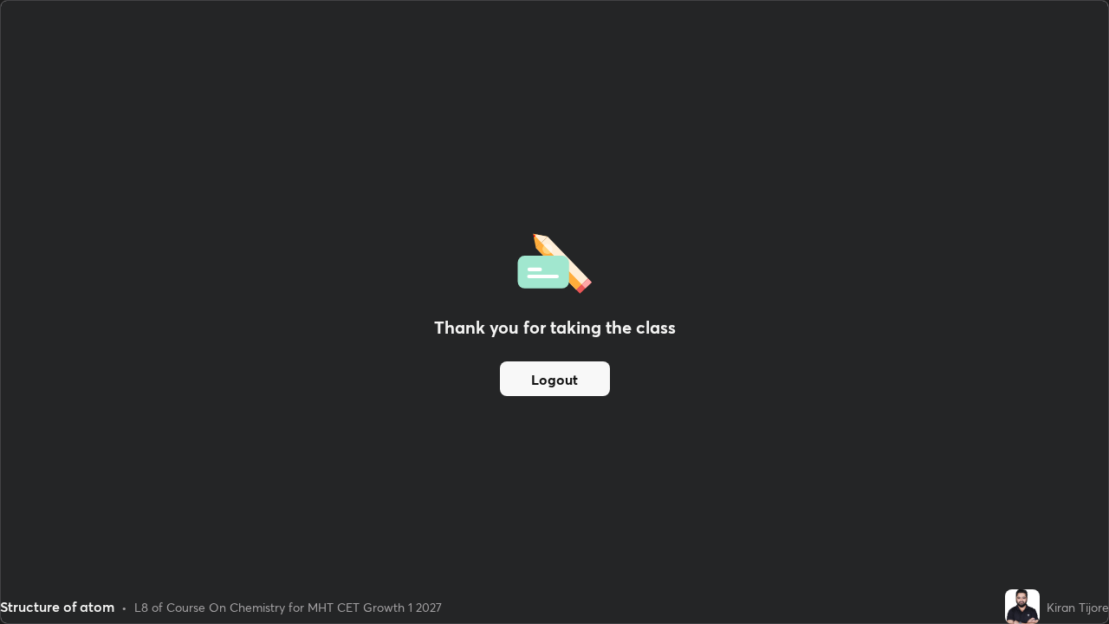
click at [587, 379] on button "Logout" at bounding box center [555, 378] width 110 height 35
